Goal: Transaction & Acquisition: Purchase product/service

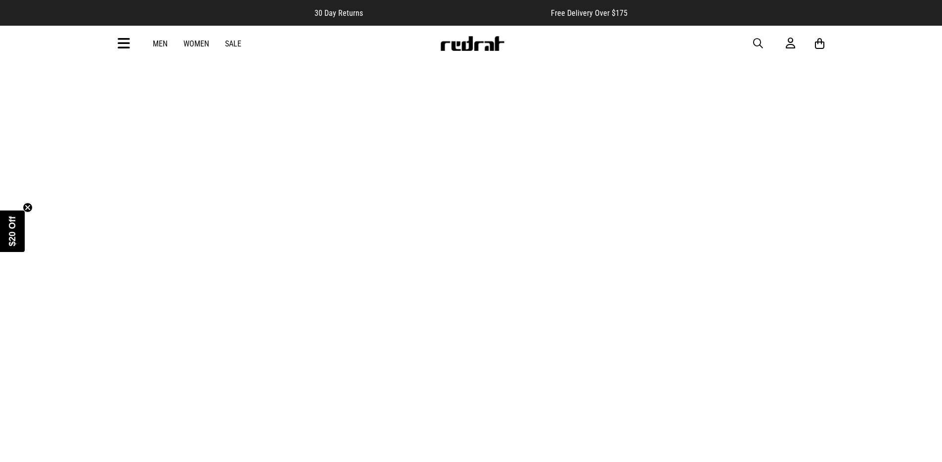
scroll to position [3138, 0]
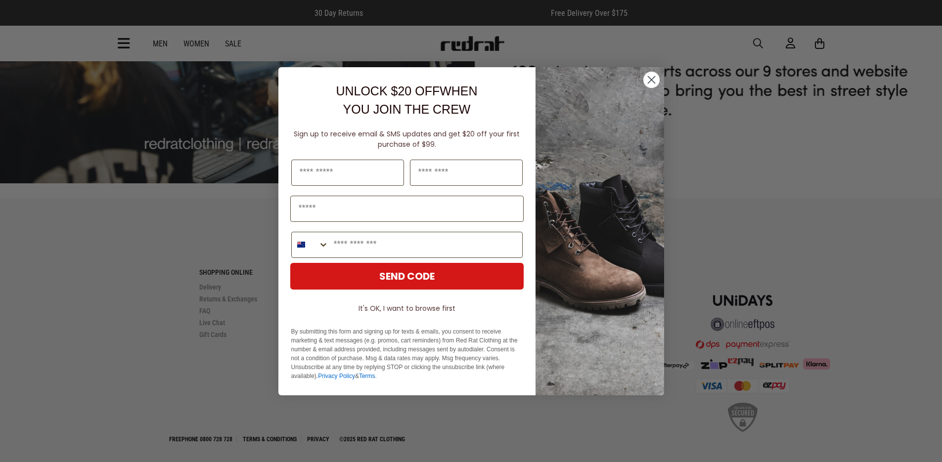
click at [654, 82] on circle "Close dialog" at bounding box center [651, 79] width 16 height 16
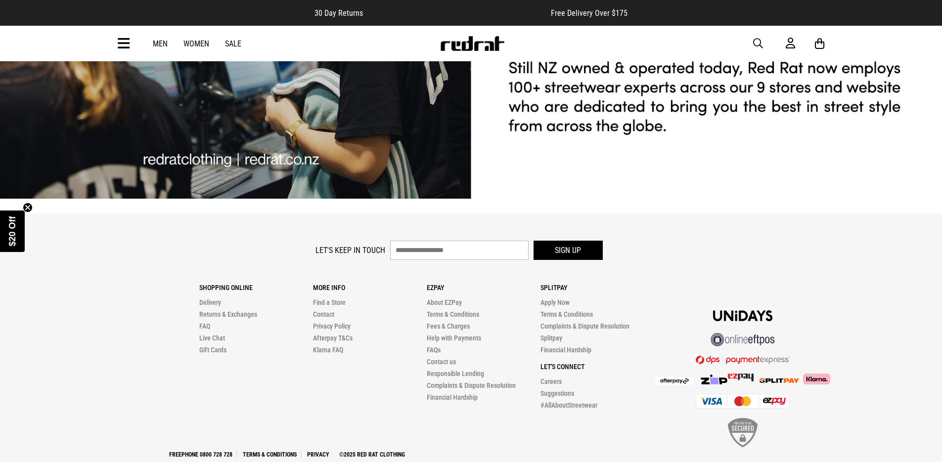
scroll to position [0, 0]
click at [233, 46] on link "Sale" at bounding box center [233, 43] width 16 height 9
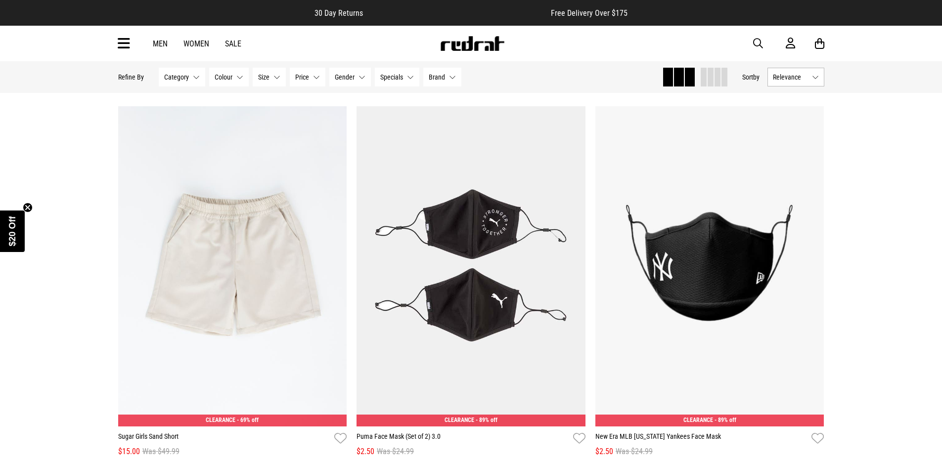
scroll to position [393, 0]
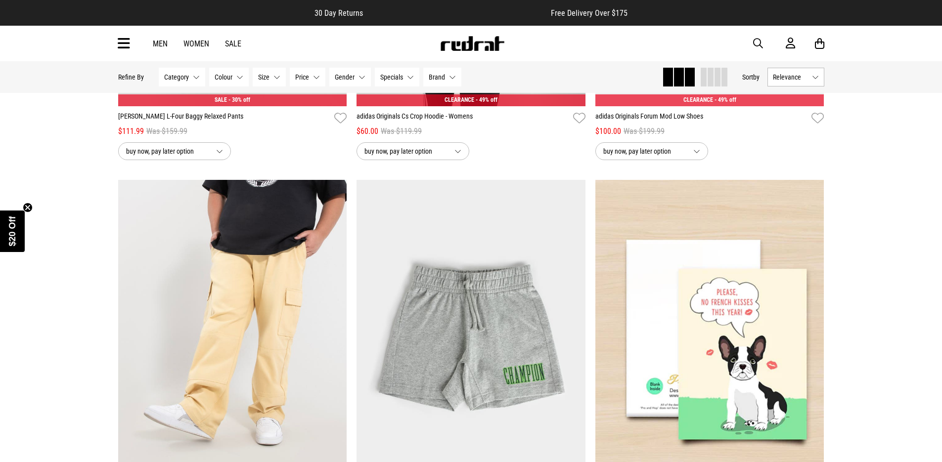
click at [362, 80] on button "Gender None selected" at bounding box center [350, 77] width 42 height 19
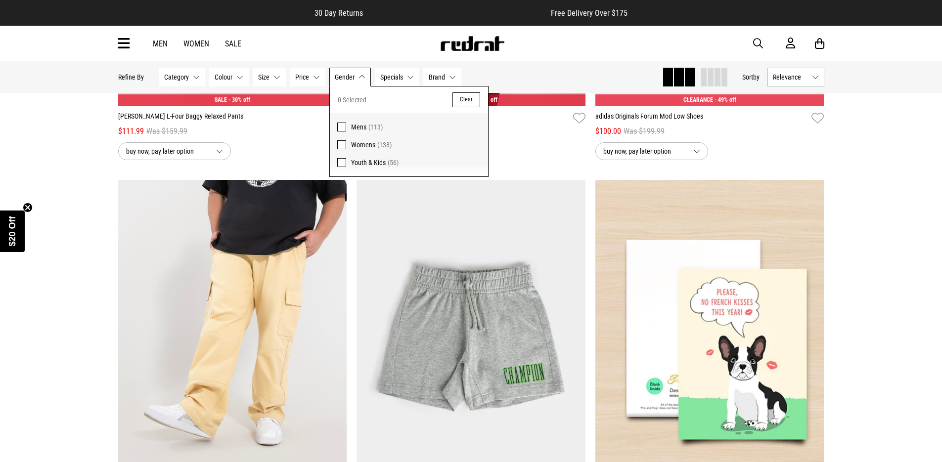
click at [359, 129] on span "Mens" at bounding box center [358, 127] width 15 height 8
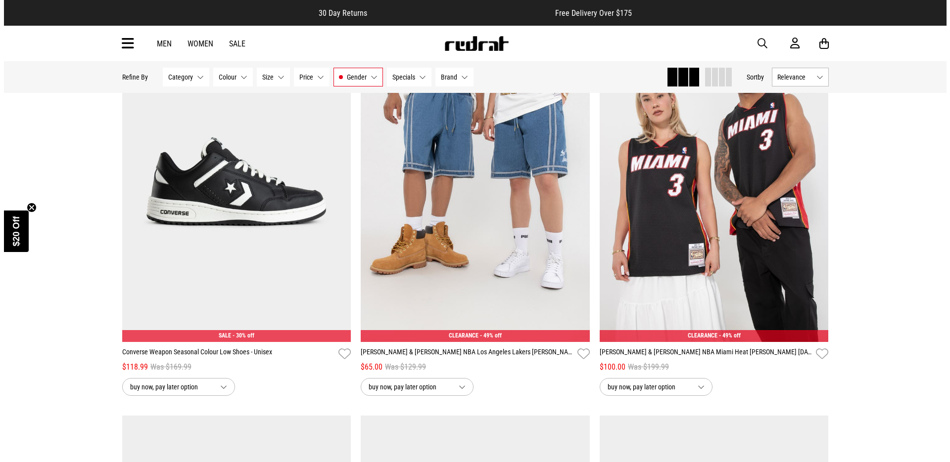
scroll to position [2576, 0]
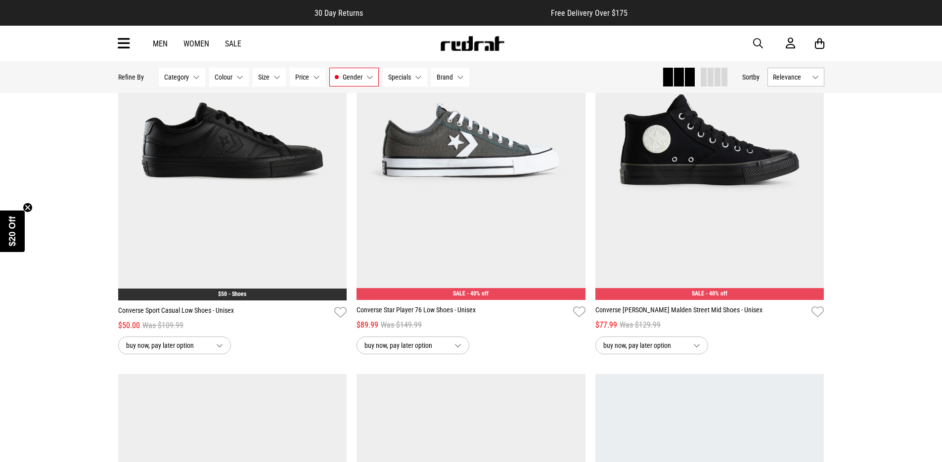
click at [121, 43] on icon at bounding box center [124, 44] width 12 height 16
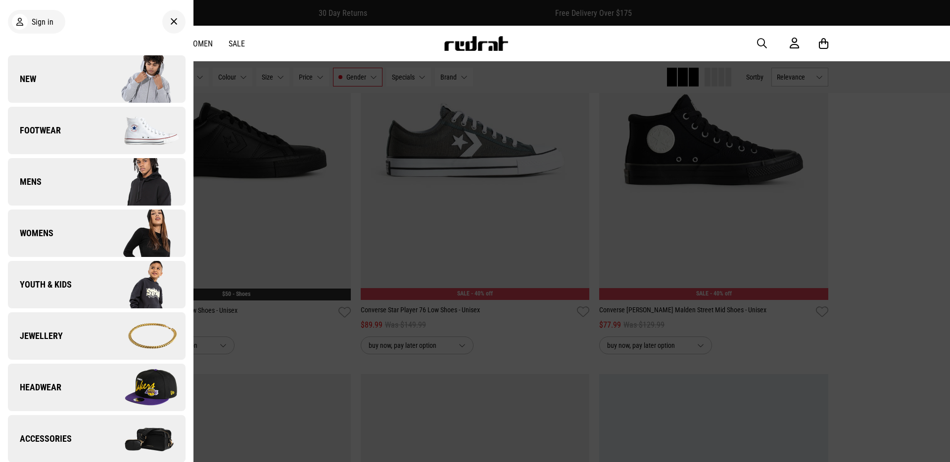
click at [83, 129] on link "Footwear" at bounding box center [97, 130] width 178 height 47
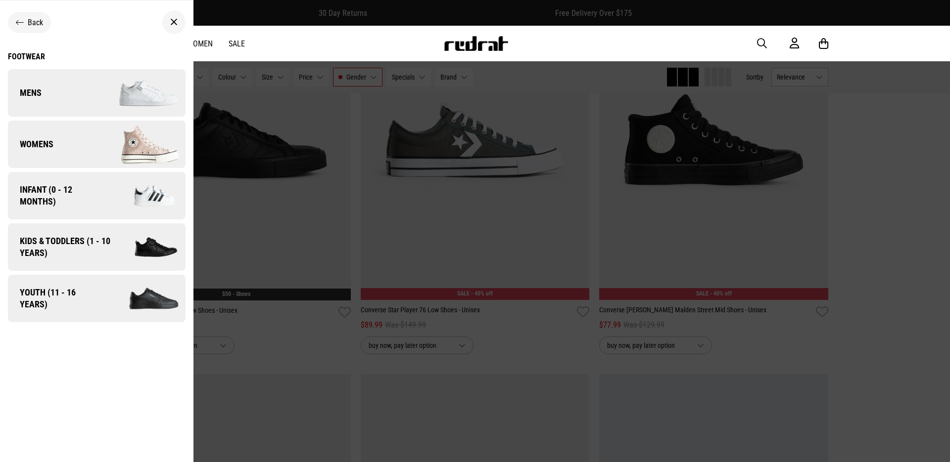
click at [80, 96] on link "Mens" at bounding box center [97, 92] width 178 height 47
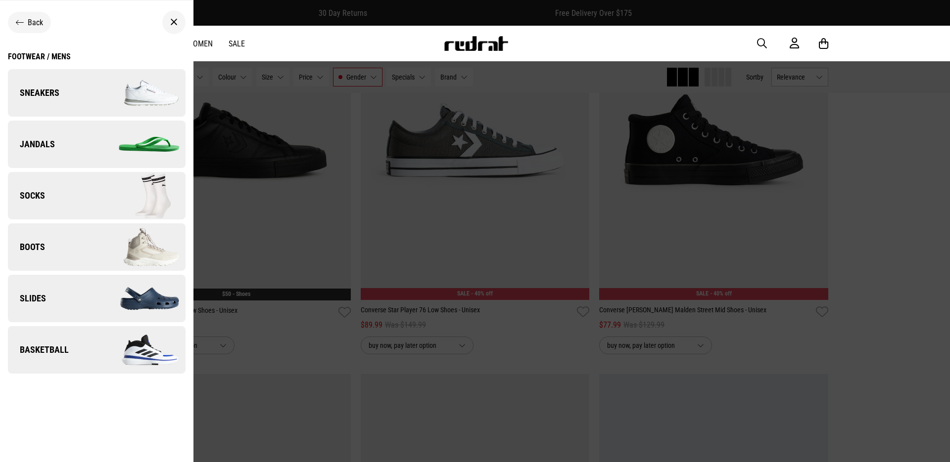
click at [81, 94] on link "Sneakers" at bounding box center [97, 92] width 178 height 47
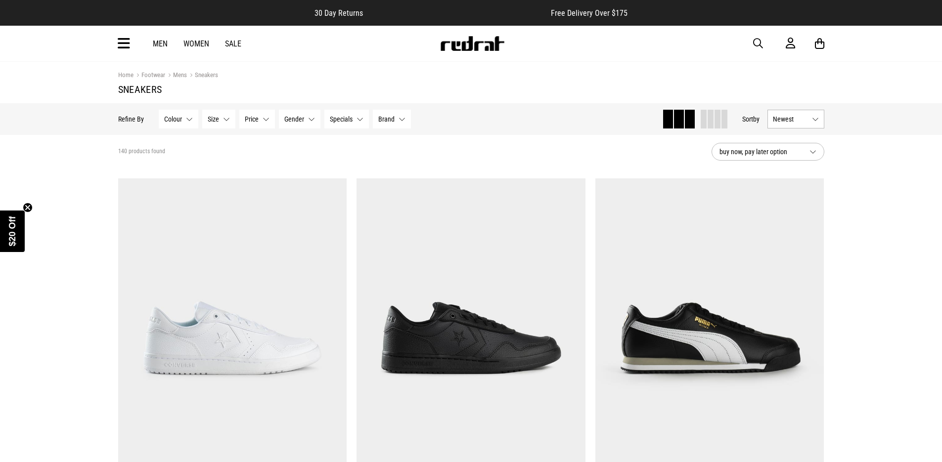
click at [815, 154] on button "buy now, pay later option" at bounding box center [768, 152] width 113 height 18
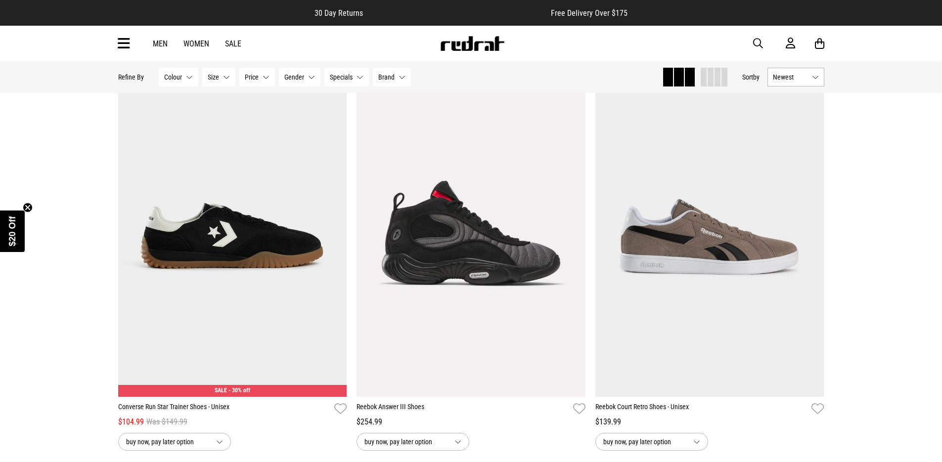
scroll to position [3056, 0]
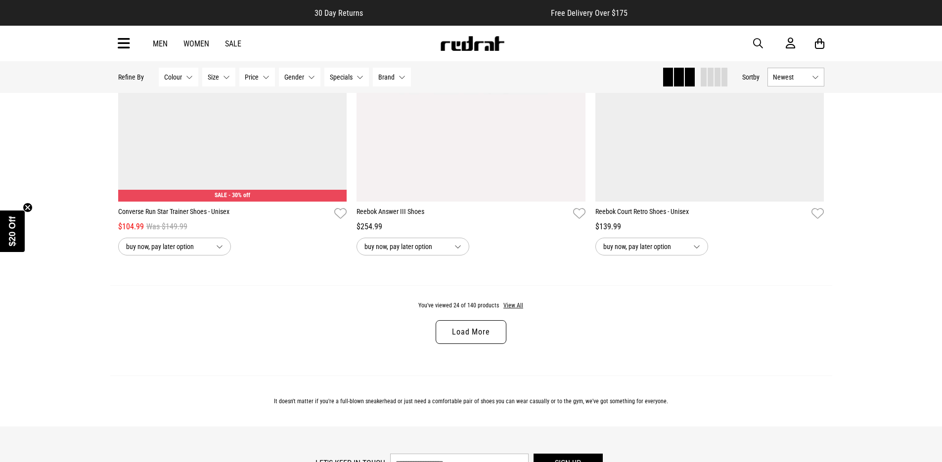
click at [404, 78] on button "Brand None selected" at bounding box center [392, 77] width 38 height 19
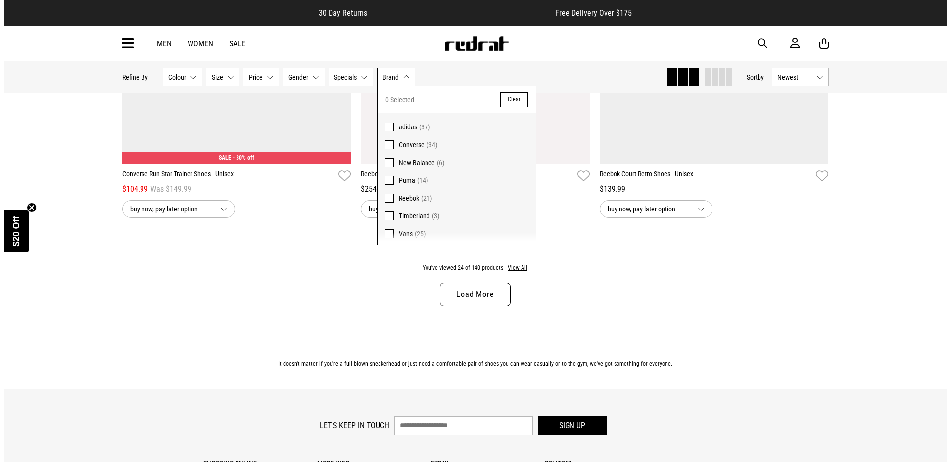
scroll to position [2, 0]
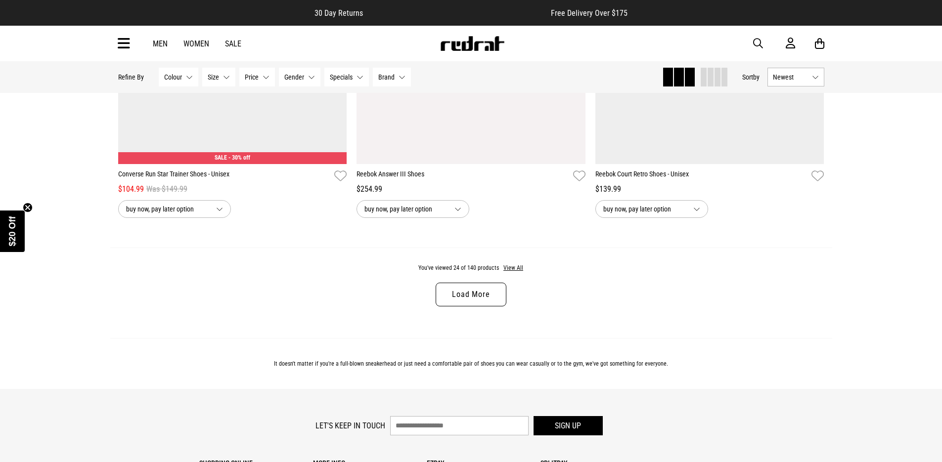
click at [127, 48] on icon at bounding box center [124, 44] width 12 height 16
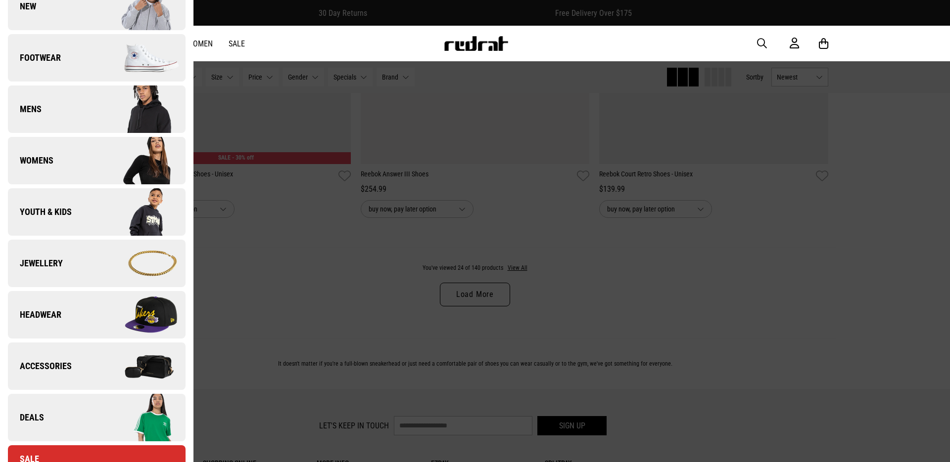
scroll to position [0, 0]
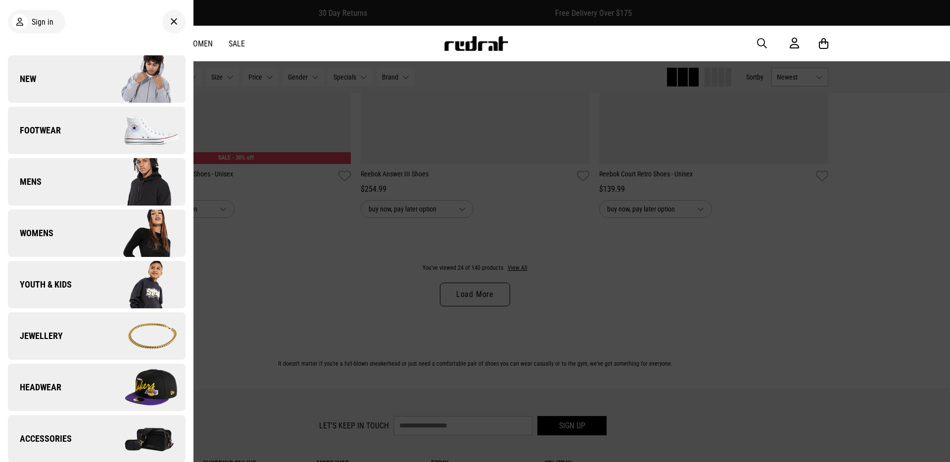
click at [92, 182] on link "Mens" at bounding box center [97, 181] width 178 height 47
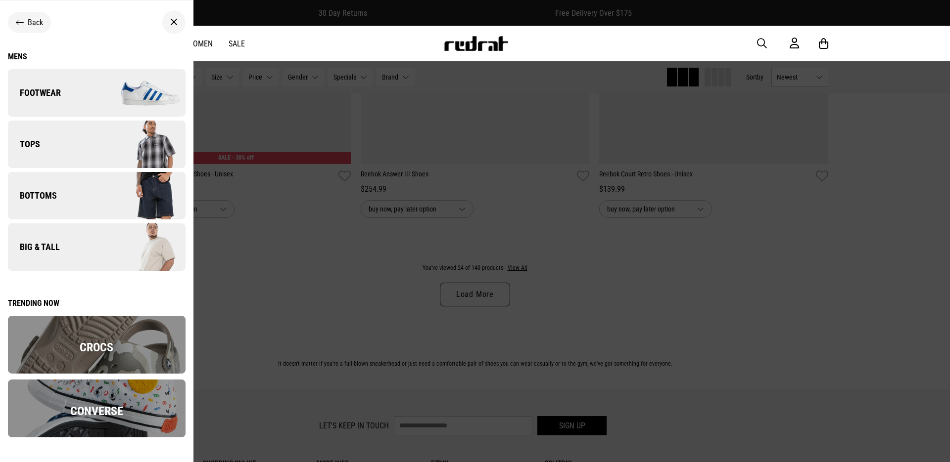
click at [88, 148] on link "Tops" at bounding box center [97, 144] width 178 height 47
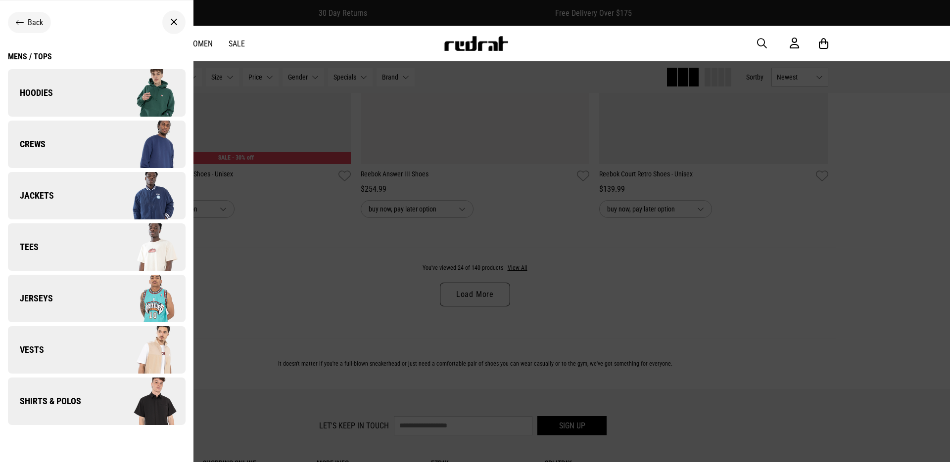
click at [91, 95] on link "Hoodies" at bounding box center [97, 92] width 178 height 47
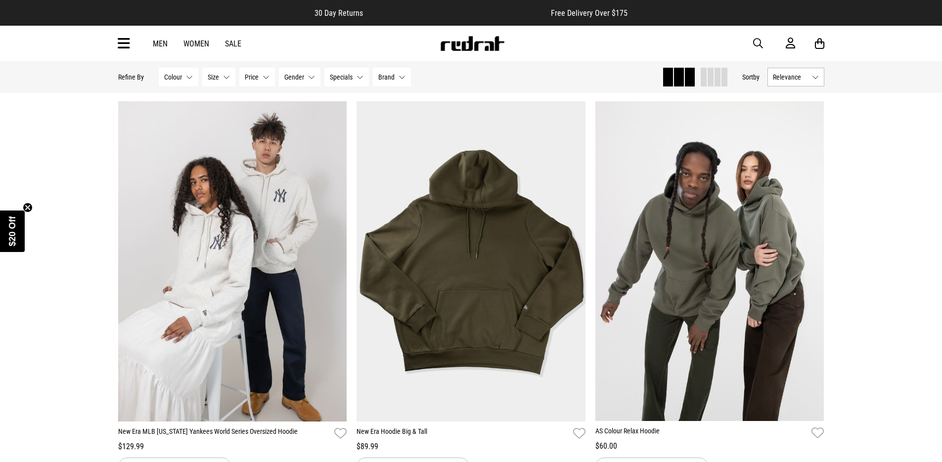
scroll to position [3150, 0]
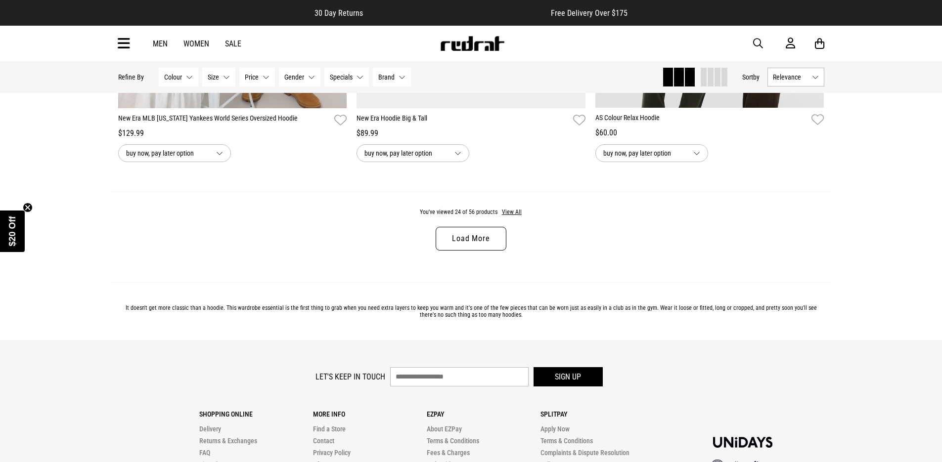
click at [454, 227] on link "Load More" at bounding box center [471, 239] width 70 height 24
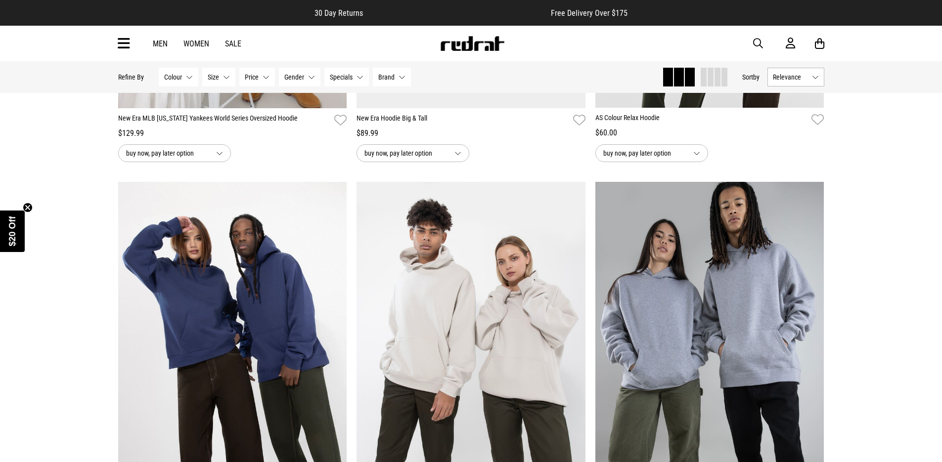
click at [227, 78] on button "Size None selected" at bounding box center [218, 77] width 33 height 19
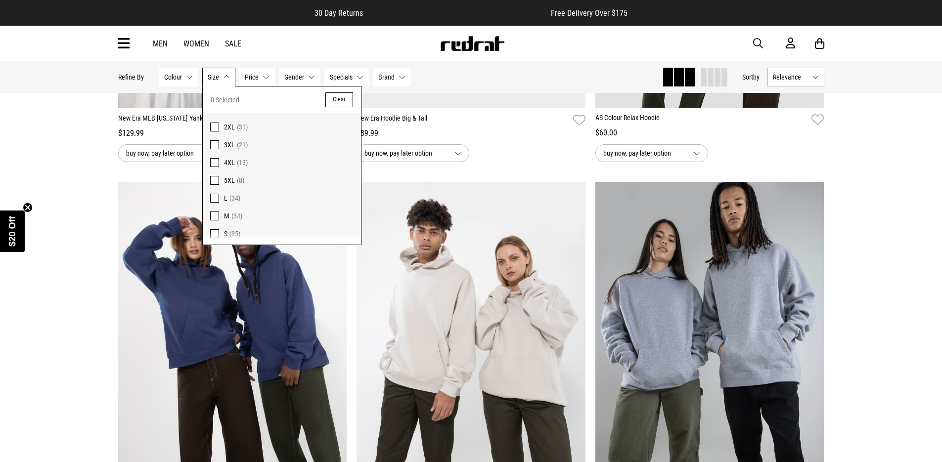
click at [226, 217] on span "M" at bounding box center [226, 216] width 5 height 8
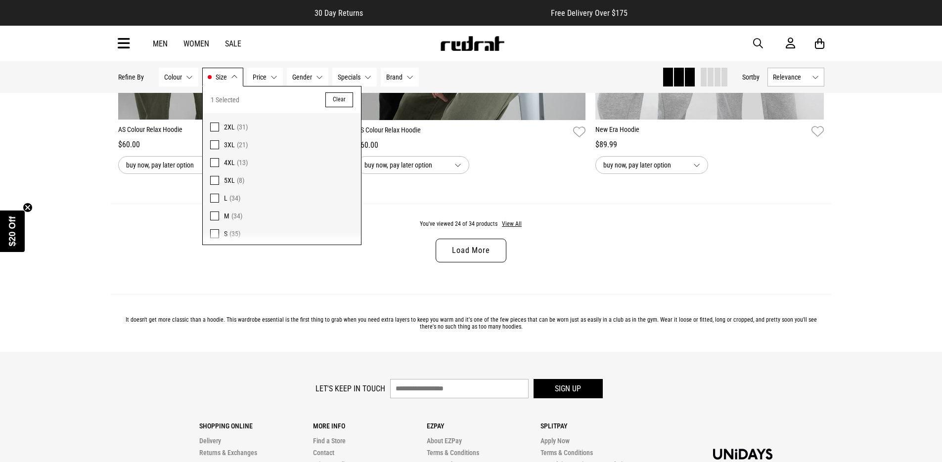
scroll to position [3152, 0]
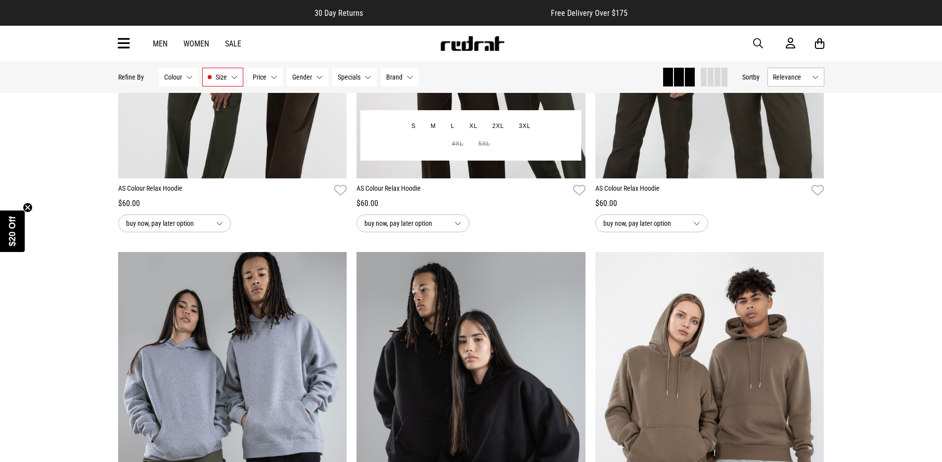
scroll to position [3116, 0]
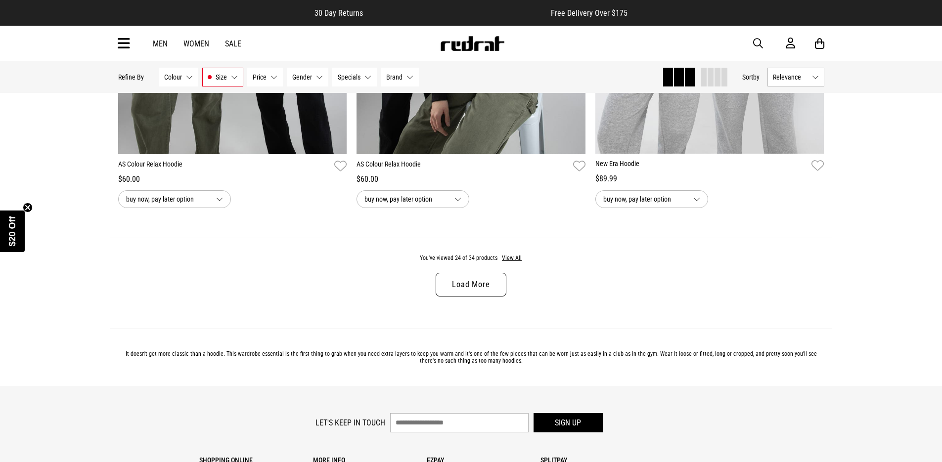
click at [470, 273] on link "Load More" at bounding box center [471, 285] width 70 height 24
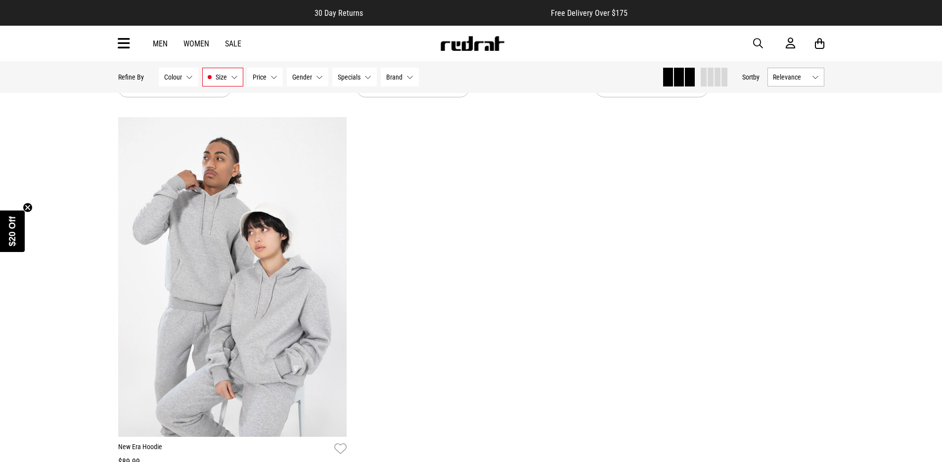
scroll to position [4392, 0]
